Goal: Check status: Check status

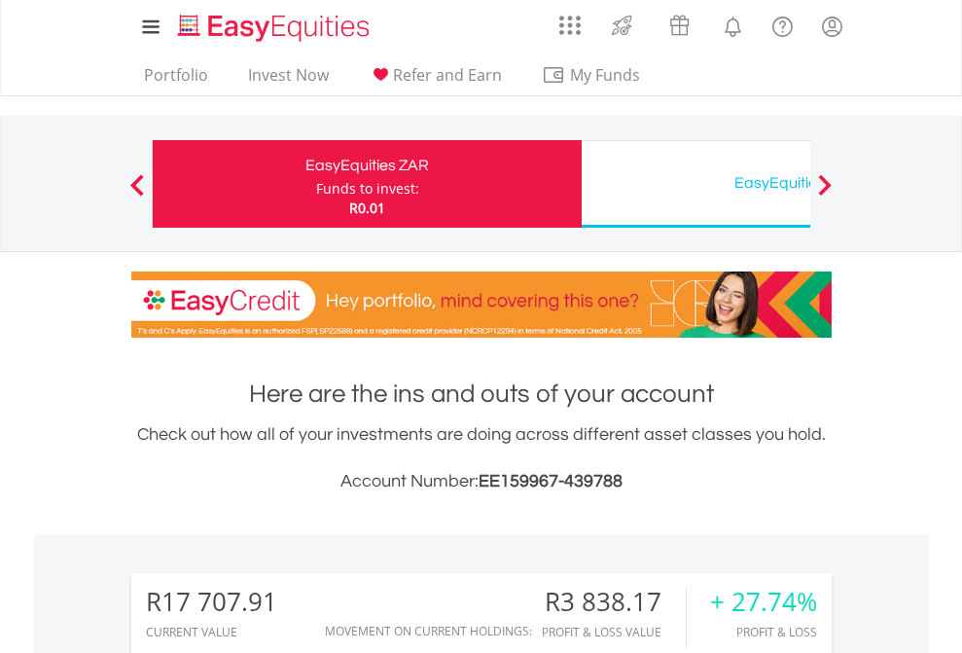
scroll to position [187, 306]
click at [316, 184] on div "Funds to invest:" at bounding box center [367, 188] width 103 height 19
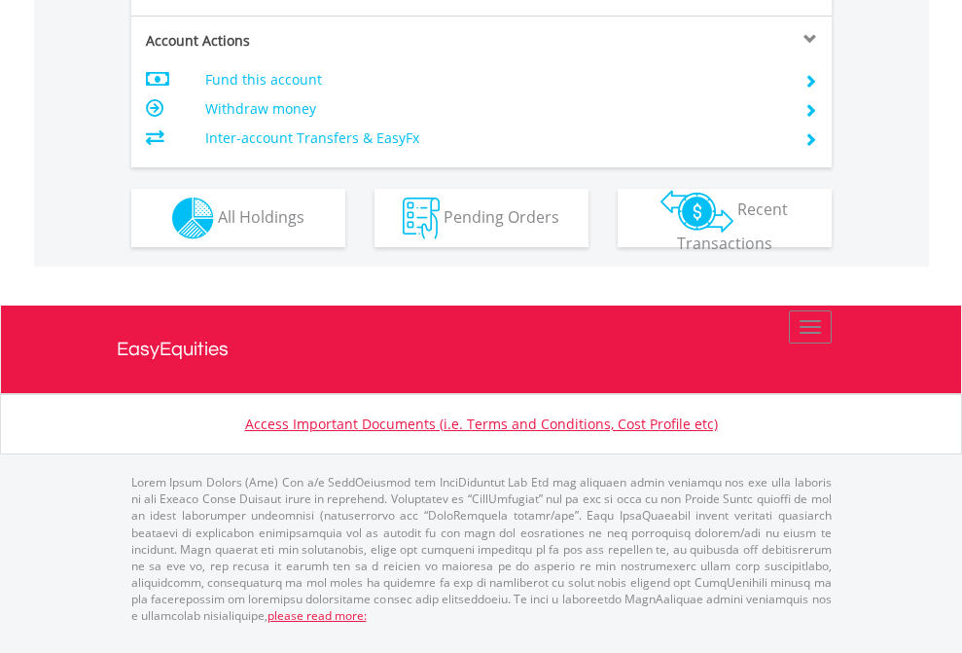
scroll to position [1866, 0]
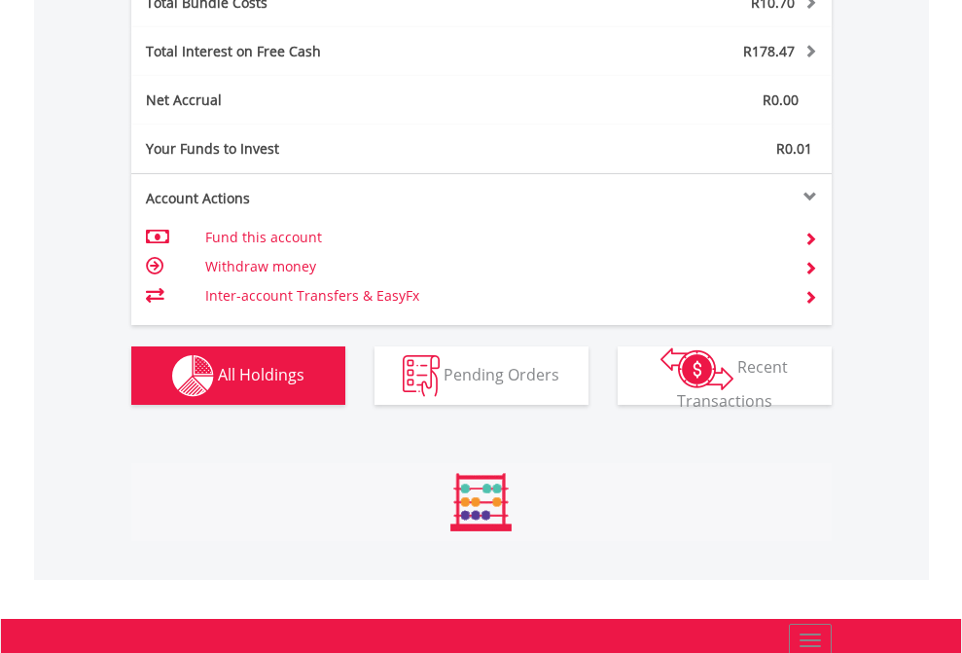
scroll to position [187, 306]
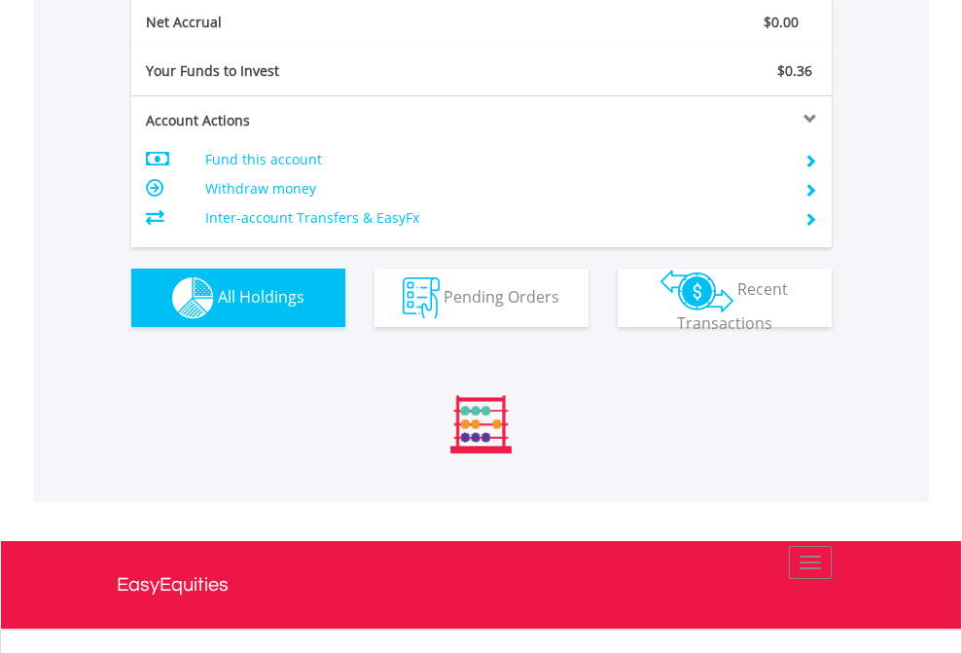
scroll to position [2203, 0]
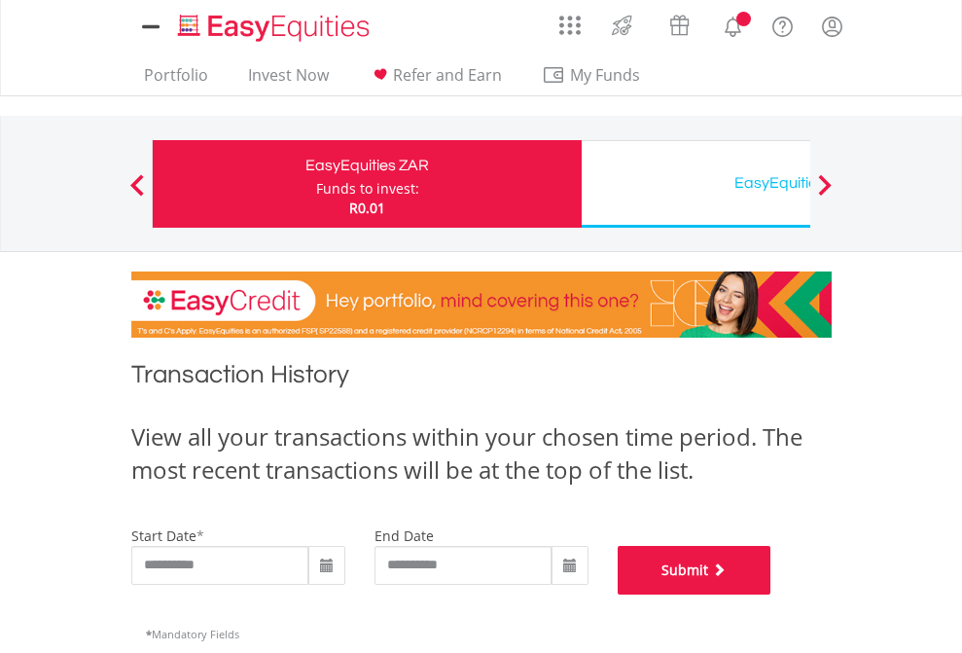
click at [772, 595] on button "Submit" at bounding box center [695, 570] width 154 height 49
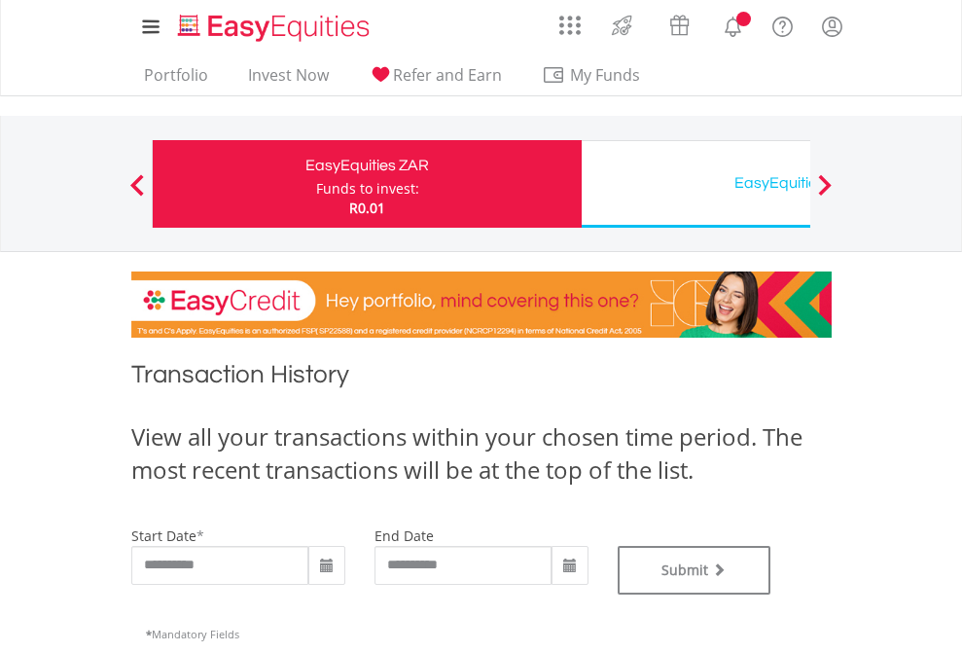
click at [696, 184] on div "EasyEquities USD" at bounding box center [797, 182] width 406 height 27
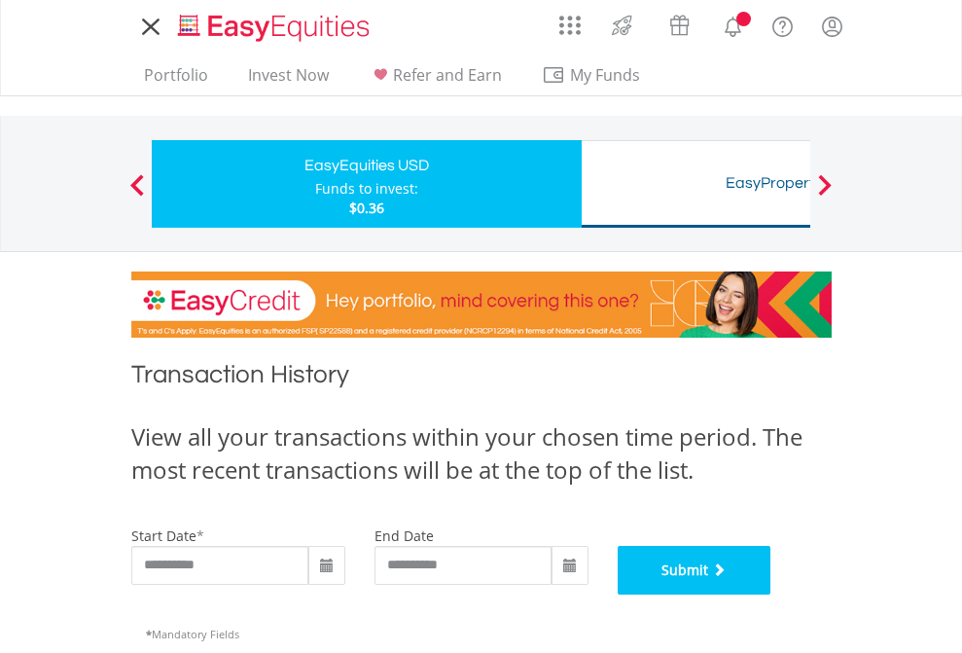
click at [772, 595] on button "Submit" at bounding box center [695, 570] width 154 height 49
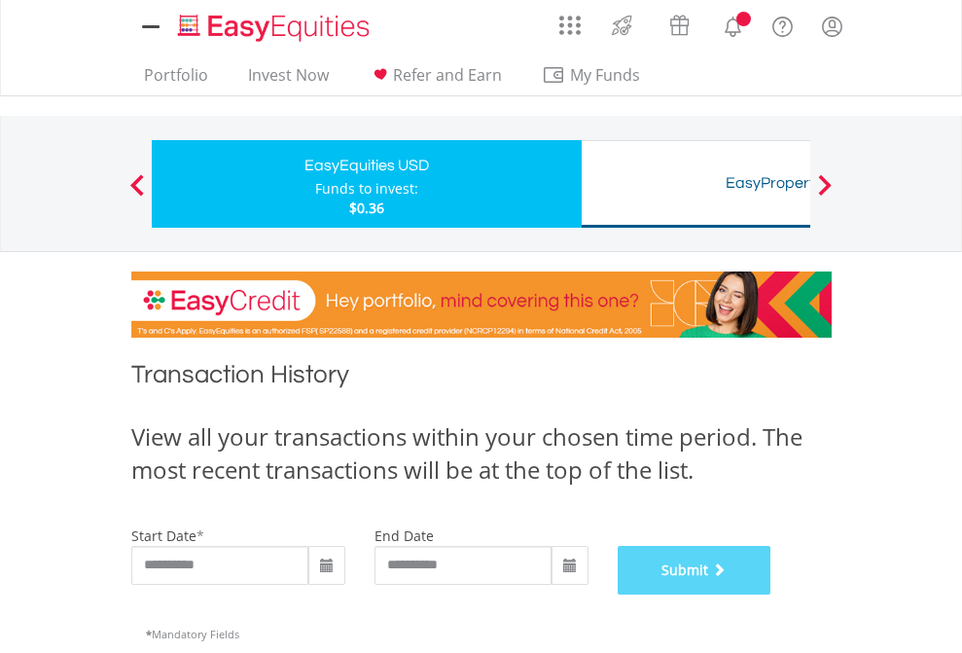
scroll to position [789, 0]
